Goal: Find specific page/section: Find specific page/section

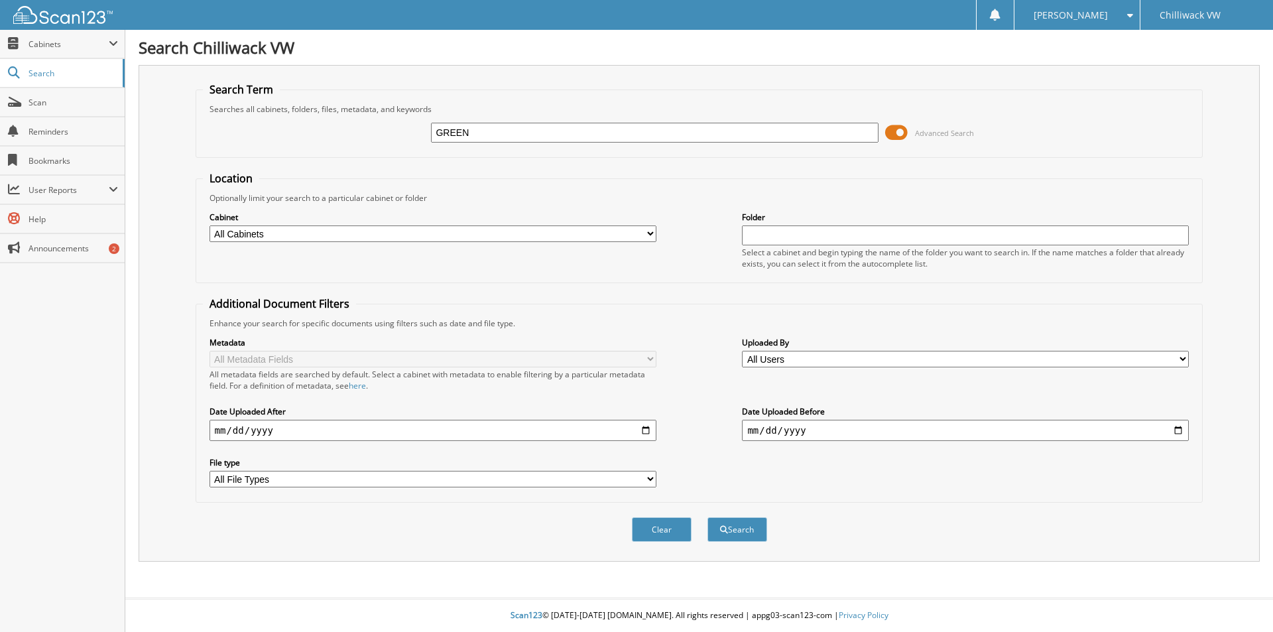
type input "GREEN"
click at [774, 530] on div "Clear Search" at bounding box center [700, 530] width 1008 height 54
click at [753, 529] on button "Search" at bounding box center [737, 529] width 60 height 25
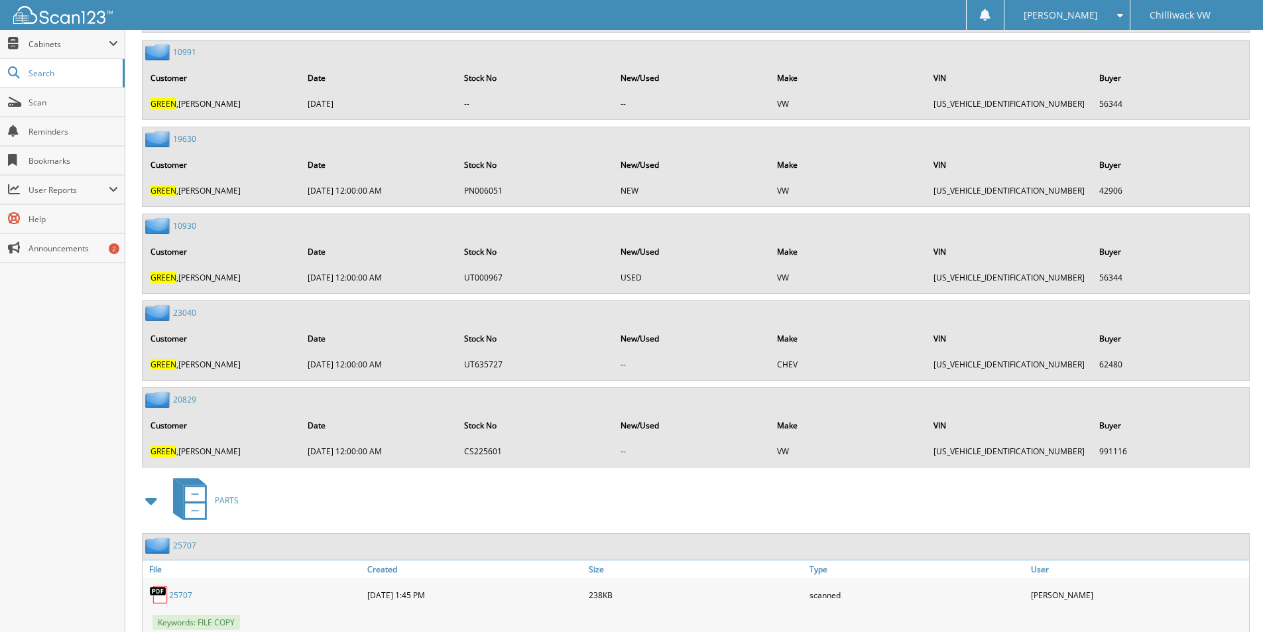
scroll to position [42366, 0]
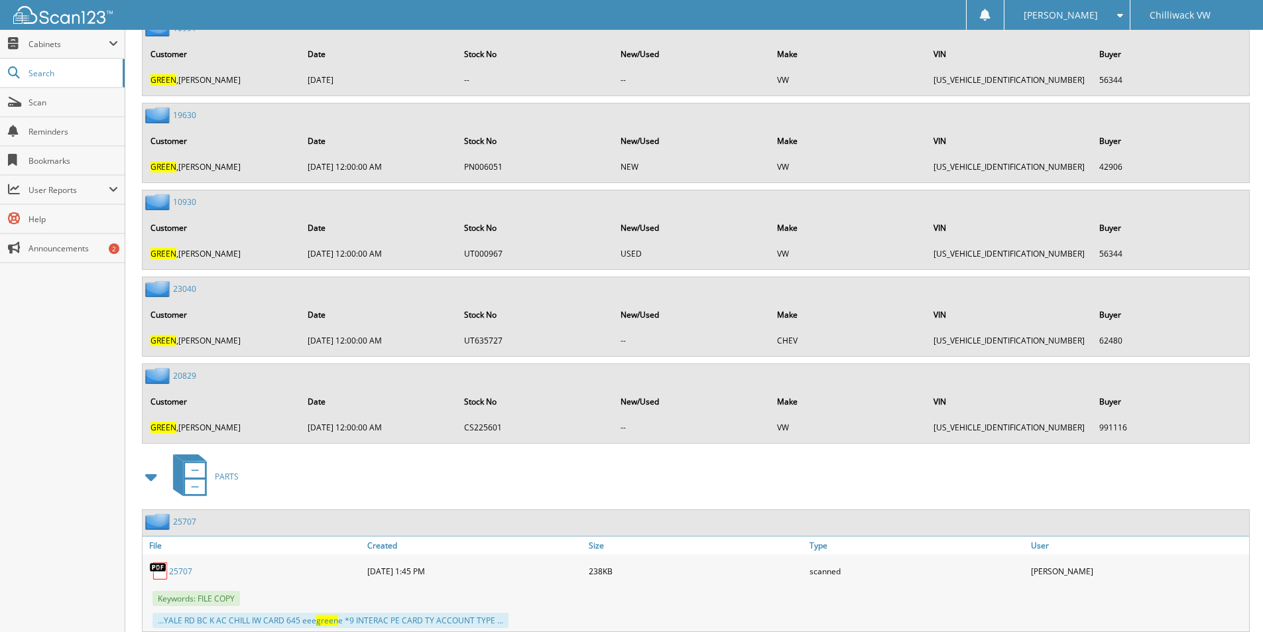
click at [187, 373] on link "20829" at bounding box center [184, 375] width 23 height 11
